Goal: Task Accomplishment & Management: Manage account settings

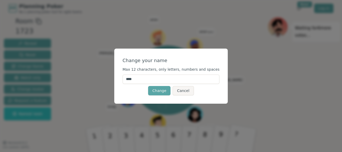
drag, startPoint x: 146, startPoint y: 78, endPoint x: 127, endPoint y: 78, distance: 18.7
click at [127, 78] on div "Change your name Max 12 characters, only letters, numbers and spaces **** Chang…" at bounding box center [171, 76] width 114 height 55
type input "*****"
click at [158, 91] on button "Change" at bounding box center [159, 90] width 22 height 9
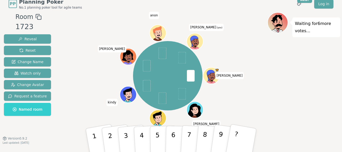
scroll to position [7, 0]
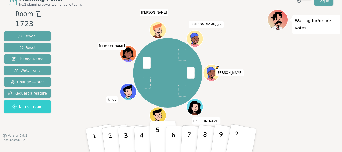
click at [156, 139] on p "5" at bounding box center [157, 141] width 4 height 28
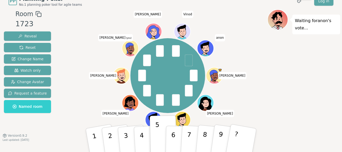
click at [281, 21] on icon at bounding box center [279, 22] width 8 height 5
click at [312, 24] on p "Waiting for [PERSON_NAME] 's vote..." at bounding box center [316, 24] width 43 height 15
click at [156, 132] on p "5" at bounding box center [157, 141] width 4 height 28
drag, startPoint x: 171, startPoint y: 77, endPoint x: 141, endPoint y: 70, distance: 30.0
click at [139, 74] on div "[PERSON_NAME] [PERSON_NAME] [PERSON_NAME] [PERSON_NAME] (you) [PERSON_NAME] [PE…" at bounding box center [167, 75] width 75 height 75
